Goal: Task Accomplishment & Management: Manage account settings

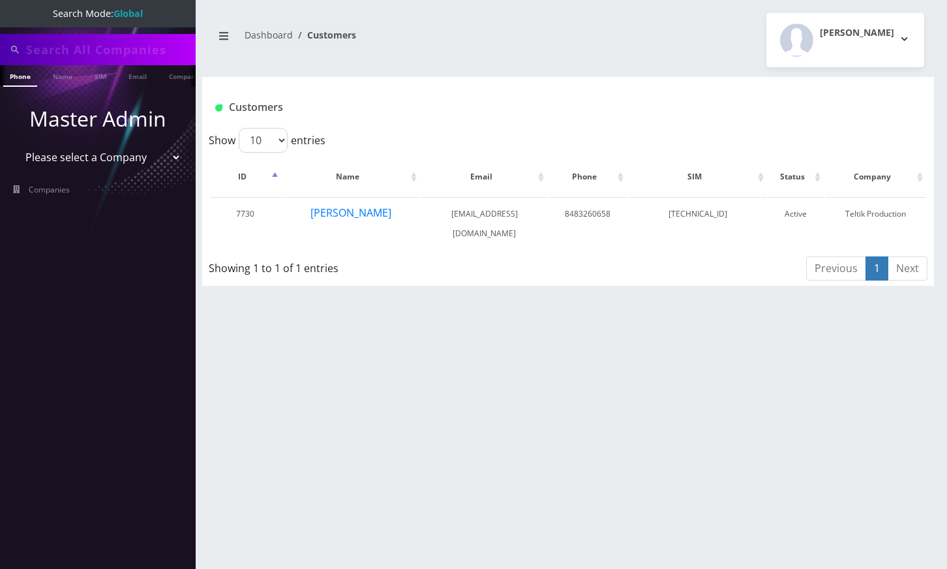
click at [53, 37] on input "text" at bounding box center [109, 49] width 166 height 25
type input "9296722395"
click at [22, 82] on link "Phone" at bounding box center [20, 76] width 34 height 22
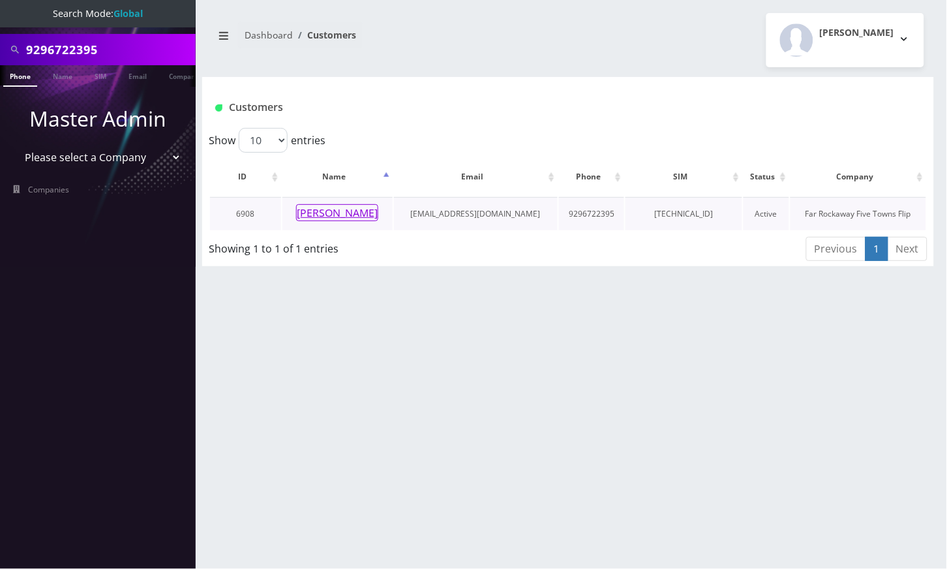
click at [322, 215] on button "[PERSON_NAME]" at bounding box center [337, 212] width 82 height 17
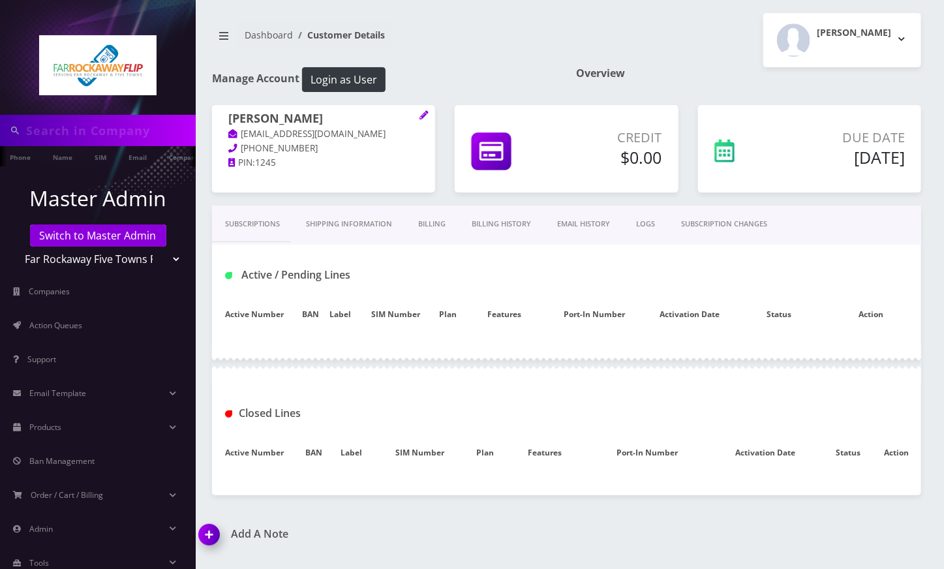
type input "9296722395"
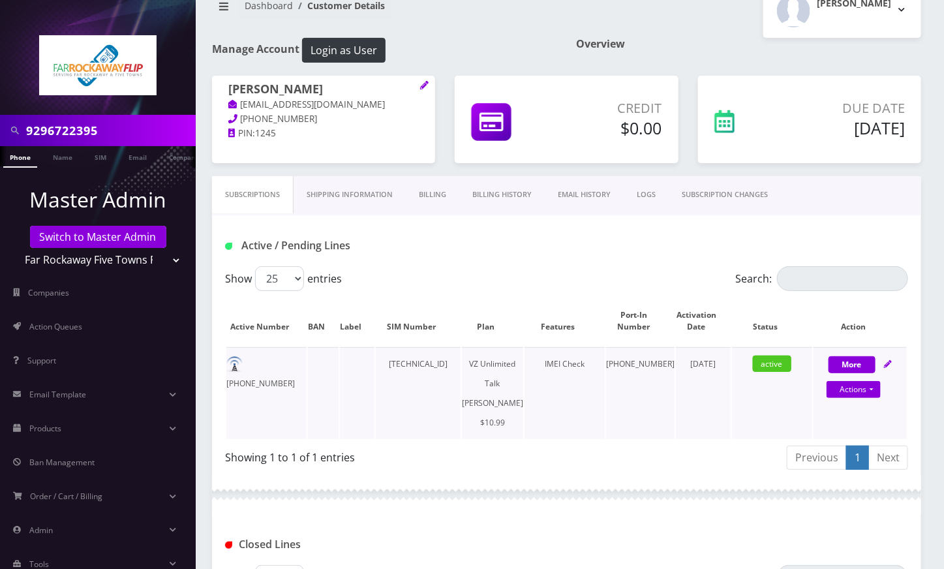
scroll to position [87, 0]
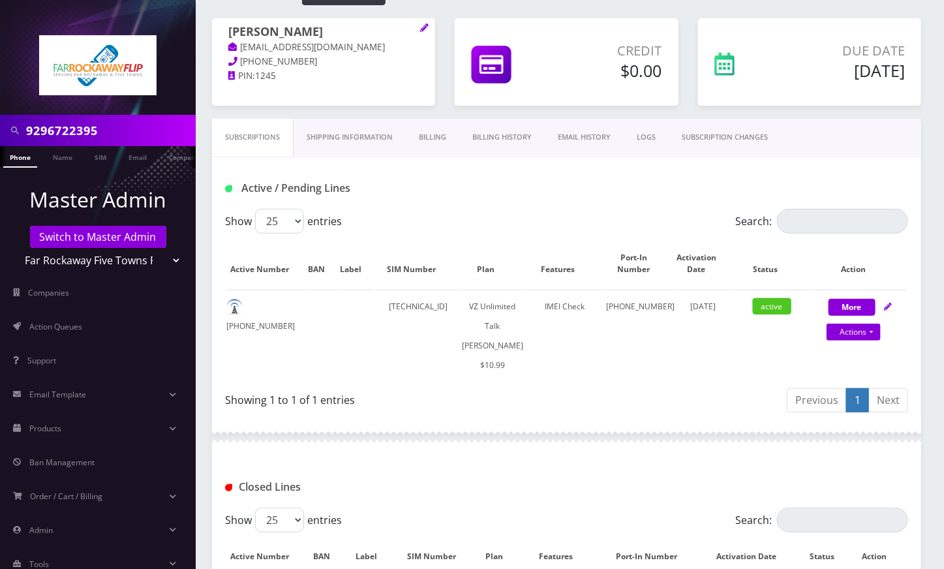
click at [78, 129] on input "9296722395" at bounding box center [109, 130] width 166 height 25
click at [454, 309] on td "[TECHNICAL_ID]" at bounding box center [418, 336] width 85 height 92
copy td "[TECHNICAL_ID]"
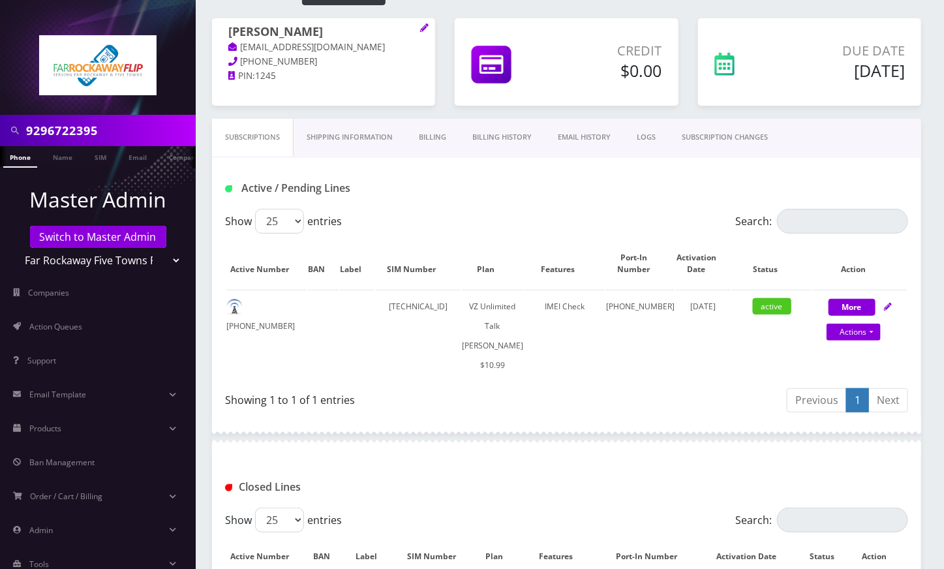
click at [395, 449] on div at bounding box center [566, 436] width 709 height 39
click at [873, 335] on link "Actions" at bounding box center [853, 332] width 54 height 17
select select "366"
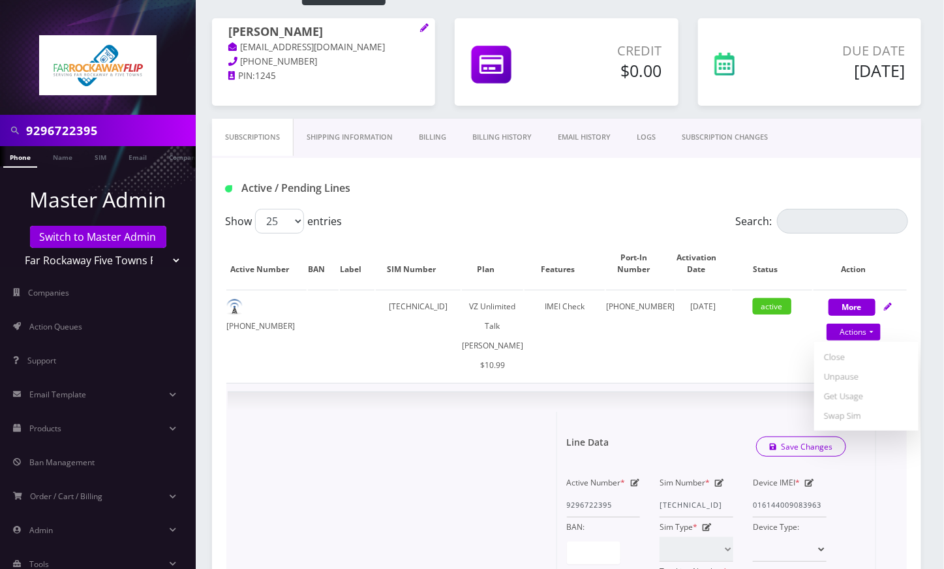
click at [717, 487] on icon at bounding box center [719, 483] width 9 height 8
click at [694, 517] on input "[TECHNICAL_ID]" at bounding box center [697, 505] width 74 height 25
paste input "1835965508"
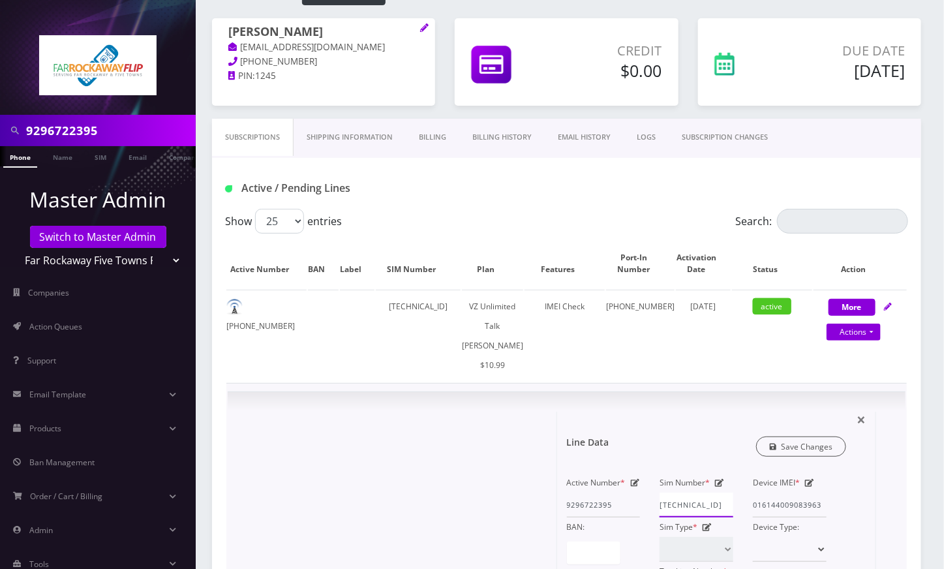
type input "[TECHNICAL_ID]"
click at [788, 457] on link "Save Changes" at bounding box center [801, 446] width 91 height 20
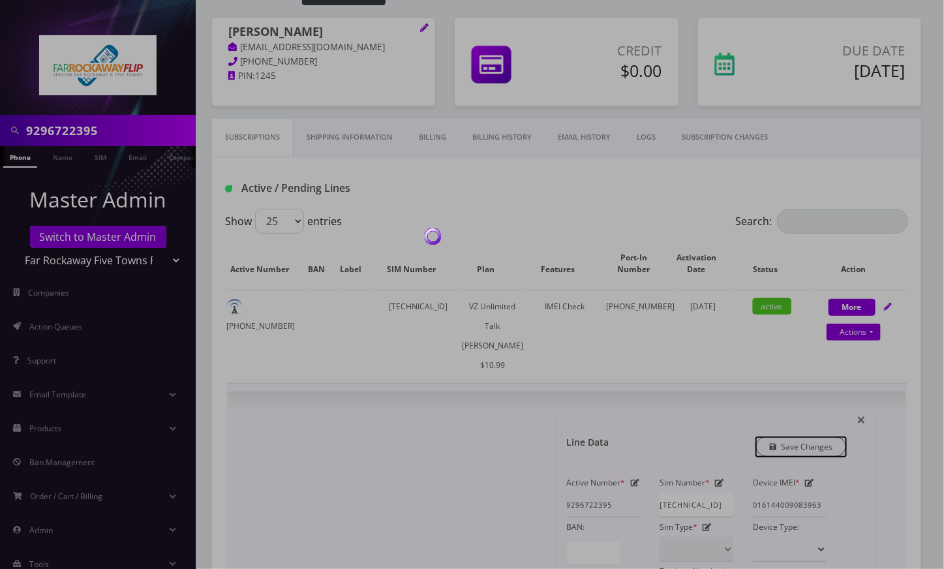
scroll to position [0, 0]
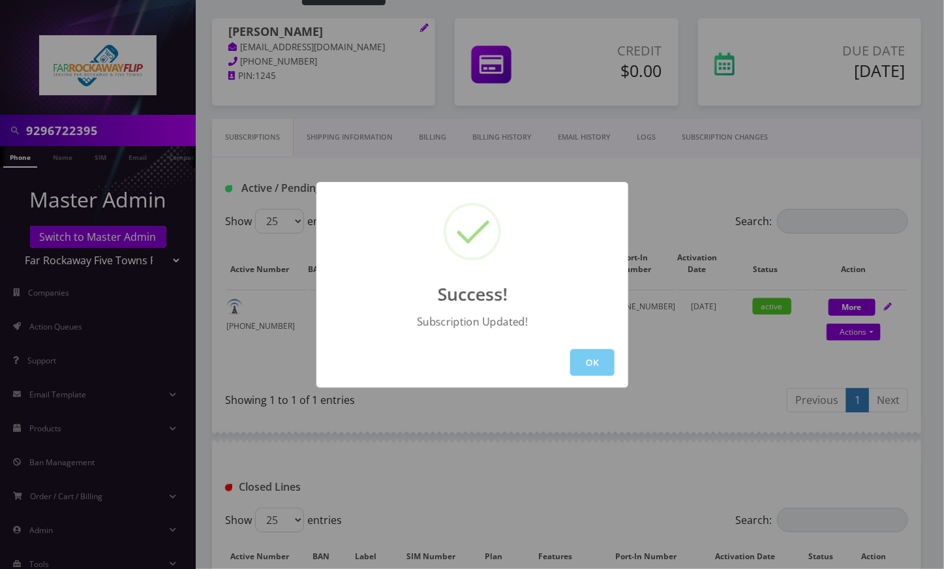
click at [599, 362] on button "OK" at bounding box center [592, 362] width 44 height 27
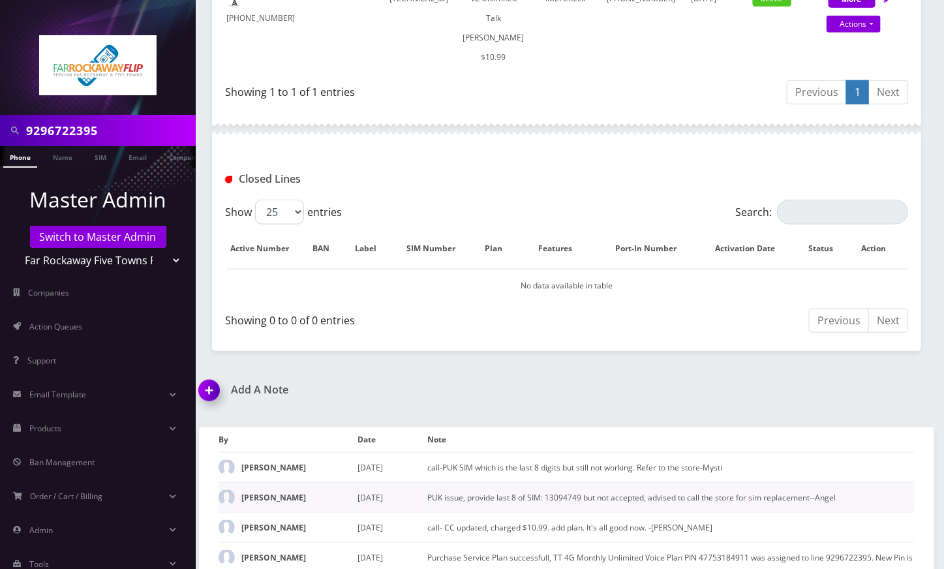
scroll to position [434, 0]
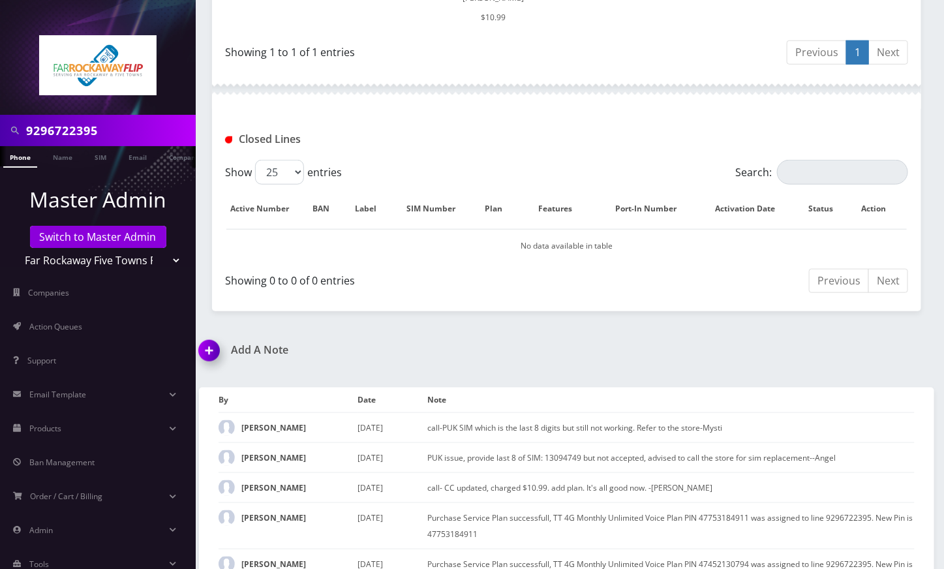
click at [213, 365] on img at bounding box center [211, 355] width 38 height 38
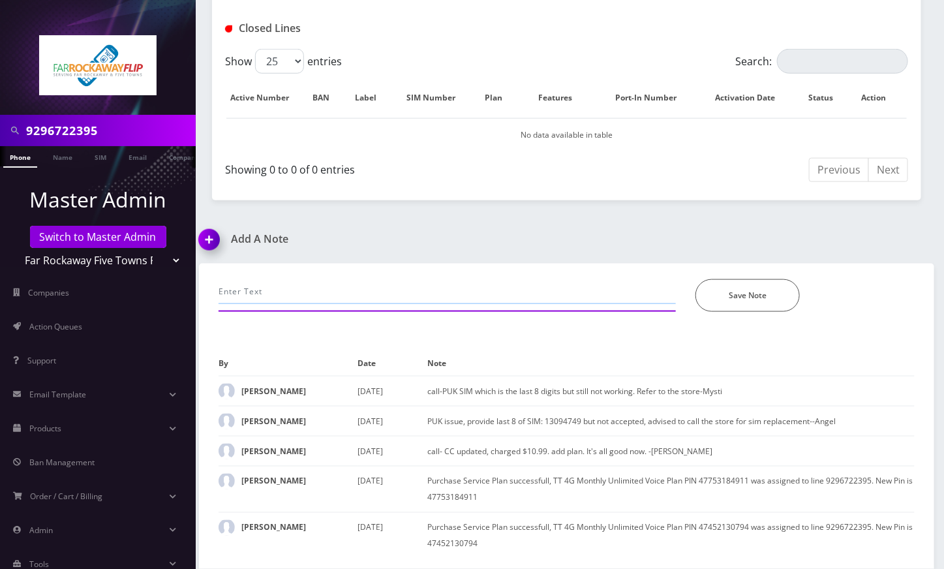
click at [284, 279] on input "text" at bounding box center [447, 291] width 457 height 25
click at [431, 282] on input "call- sim swapped from" at bounding box center [447, 291] width 457 height 25
paste input "[TECHNICAL_ID] to [TECHNICAL_ID]"
type input "call- sim swapped from [TECHNICAL_ID] to [TECHNICAL_ID]--Angel"
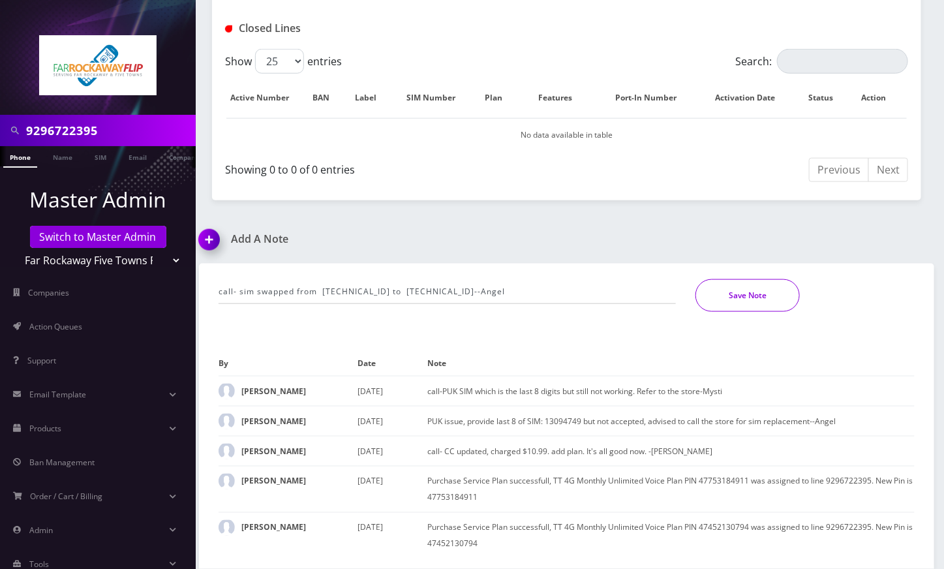
click at [721, 279] on button "Save Note" at bounding box center [747, 295] width 104 height 33
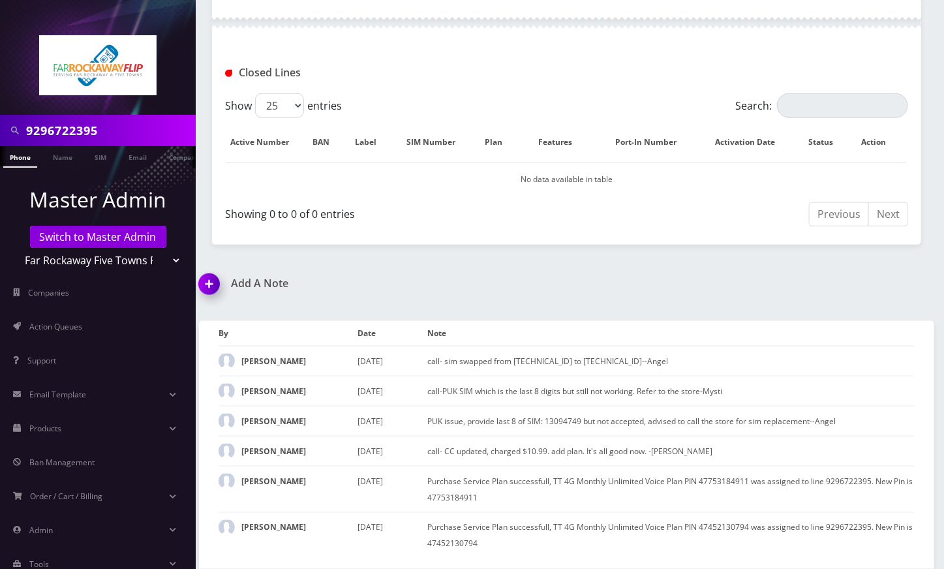
scroll to position [533, 0]
drag, startPoint x: 419, startPoint y: 31, endPoint x: 419, endPoint y: 1, distance: 29.4
click at [419, 42] on div "Closed Lines" at bounding box center [566, 67] width 709 height 51
click at [107, 226] on link "Switch to Master Admin" at bounding box center [98, 237] width 136 height 22
